Goal: Information Seeking & Learning: Learn about a topic

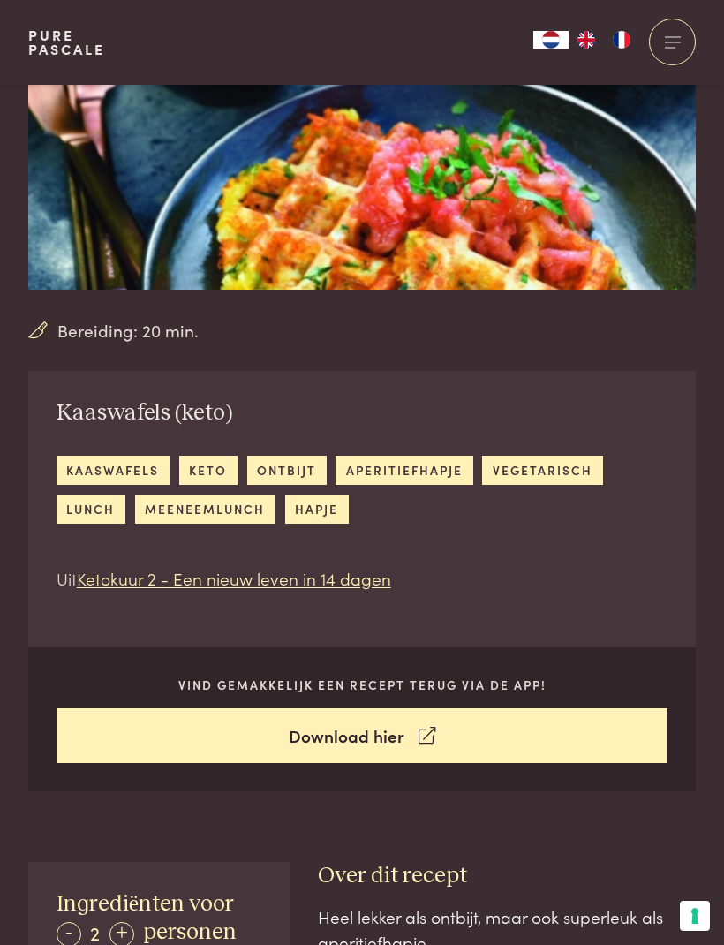
scroll to position [195, 0]
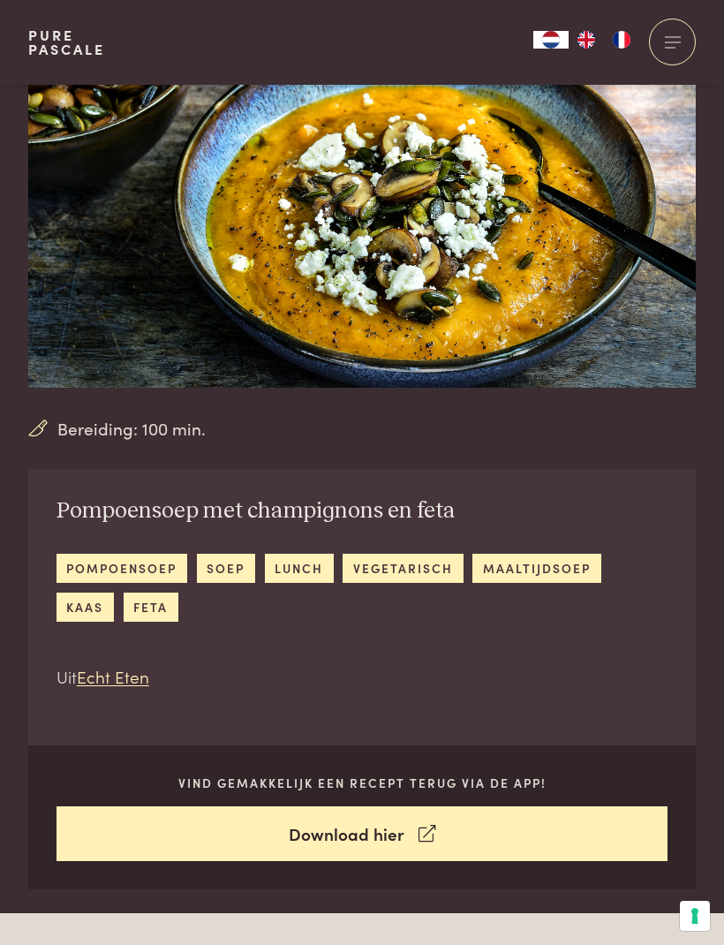
scroll to position [97, 0]
